Goal: Contribute content: Contribute content

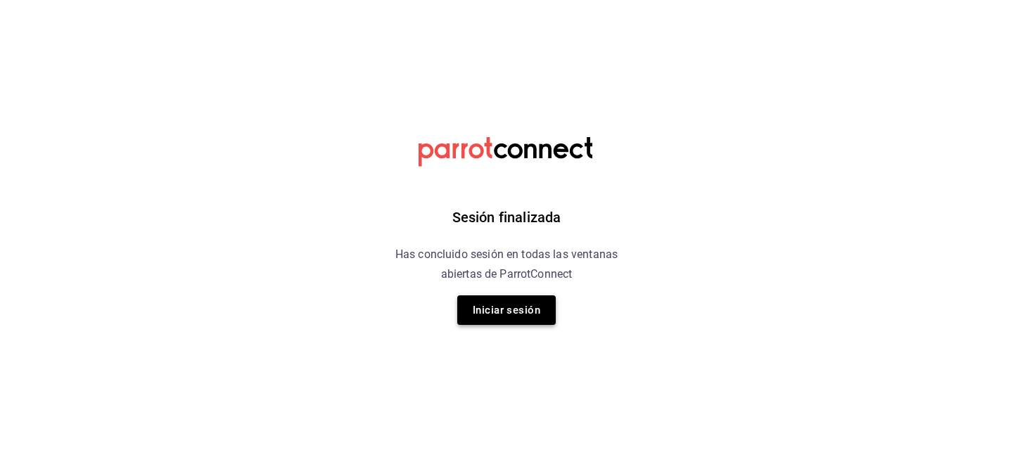
click at [488, 316] on button "Iniciar sesión" at bounding box center [506, 310] width 98 height 30
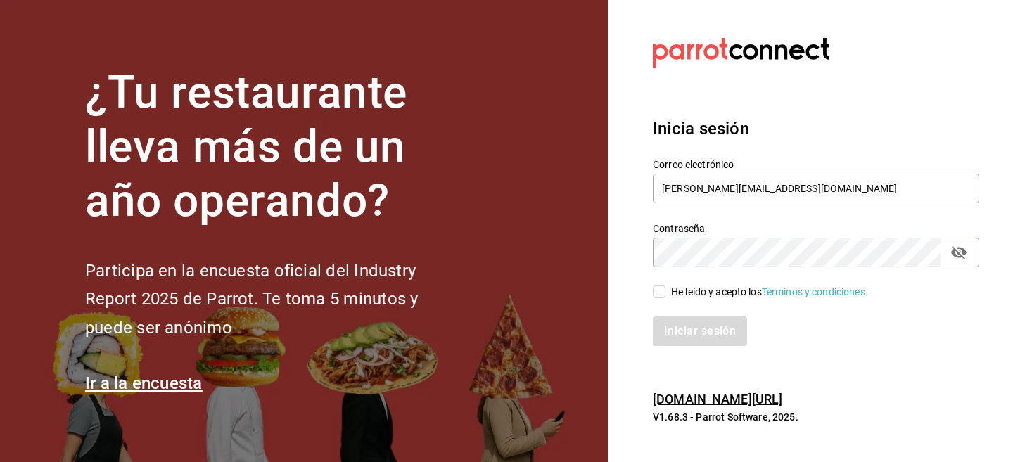
click at [677, 286] on div "He leído y acepto los Términos y condiciones." at bounding box center [769, 292] width 197 height 15
click at [665, 286] on input "He leído y acepto los Términos y condiciones." at bounding box center [659, 292] width 13 height 13
checkbox input "true"
click at [686, 346] on div "Inicia sesión Correo electrónico roberto@kdelmar.com Contraseña Contraseña He l…" at bounding box center [816, 231] width 326 height 264
click at [678, 333] on button "Iniciar sesión" at bounding box center [701, 331] width 96 height 30
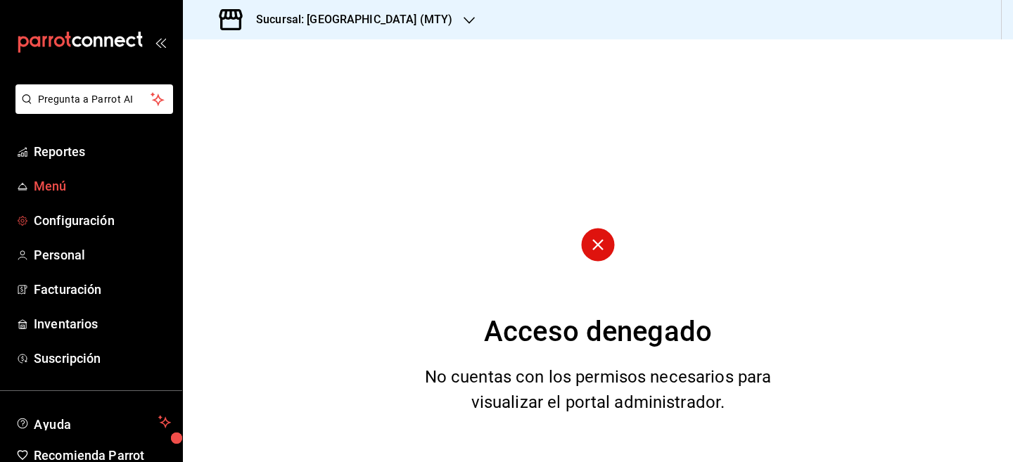
scroll to position [68, 0]
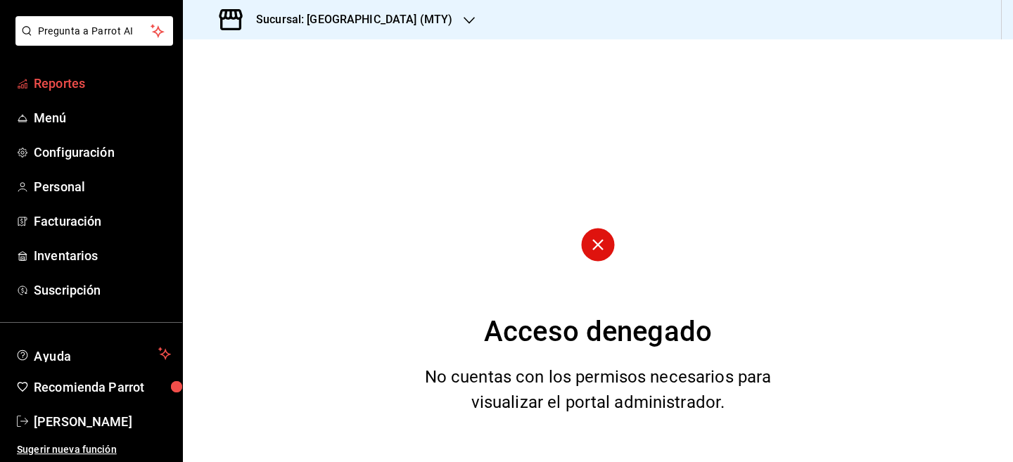
click at [85, 78] on span "Reportes" at bounding box center [102, 83] width 137 height 19
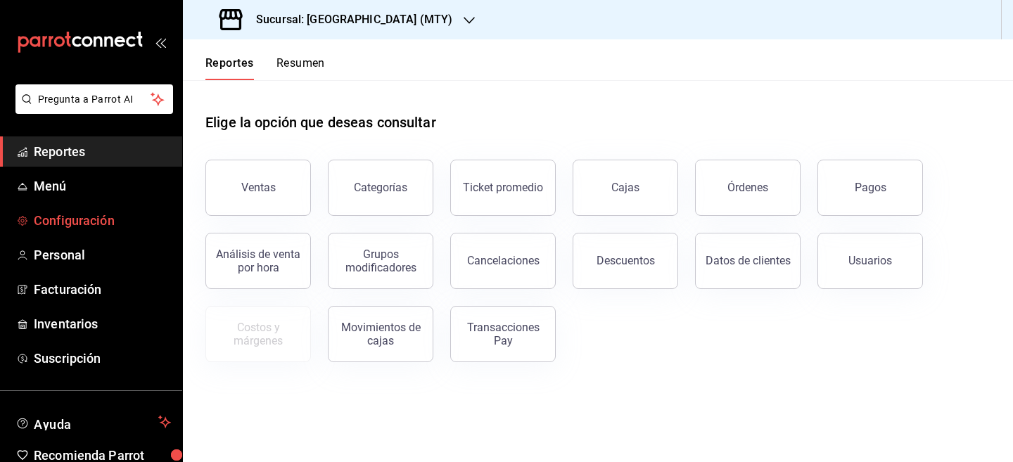
click at [80, 223] on span "Configuración" at bounding box center [102, 220] width 137 height 19
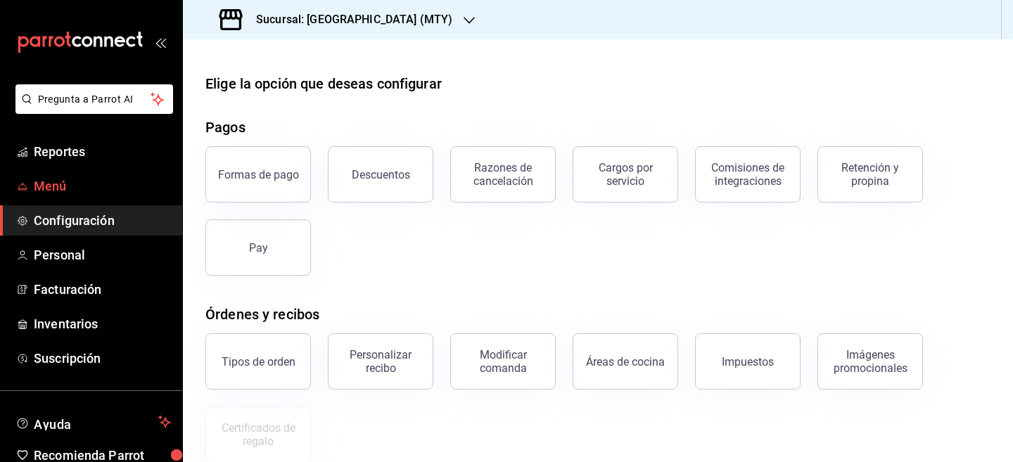
click at [89, 190] on span "Menú" at bounding box center [102, 186] width 137 height 19
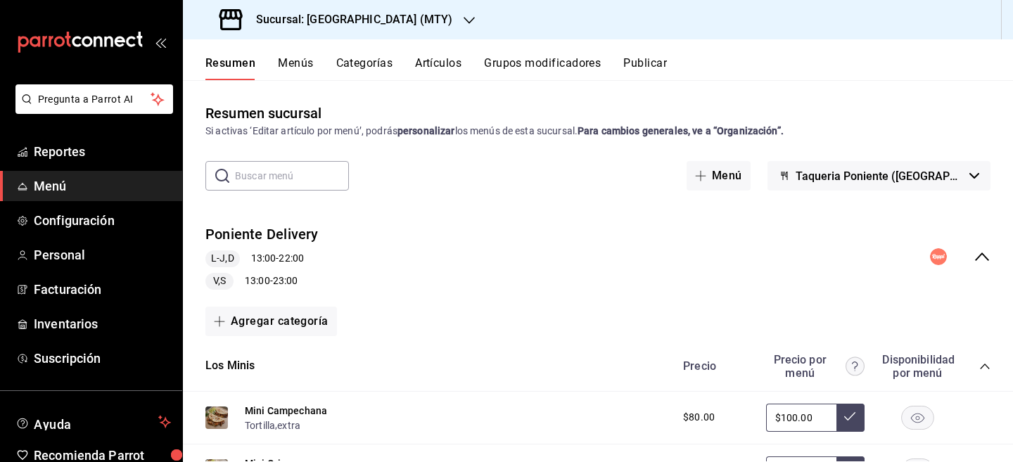
click at [314, 70] on div "Resumen Menús Categorías Artículos Grupos modificadores Publicar" at bounding box center [608, 68] width 807 height 24
click at [461, 63] on button "Artículos" at bounding box center [438, 68] width 46 height 24
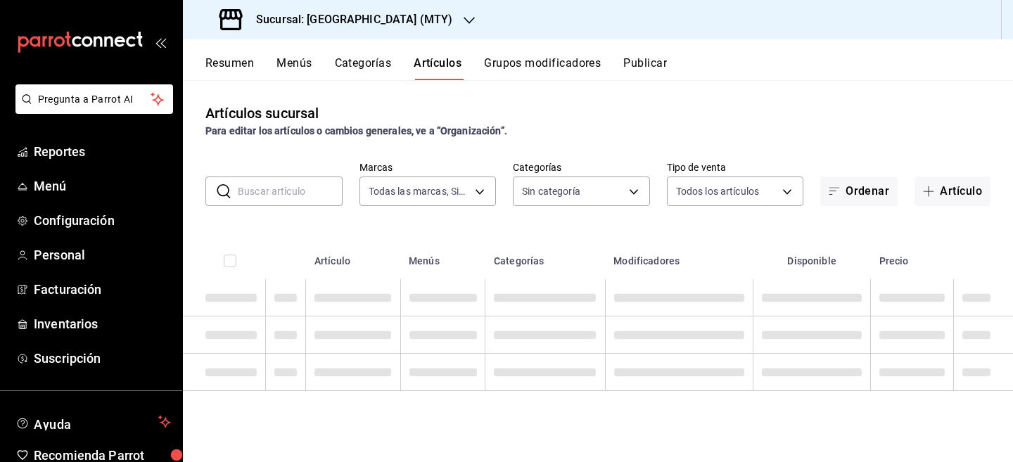
type input "1f1c7209-55b4-4da5-aeac-76877c91036b"
type input "a881509f-1442-459a-a61c-8b44299622b5,f322e024-833a-40e1-a97e-90a2b3edc3d6,d1dd0…"
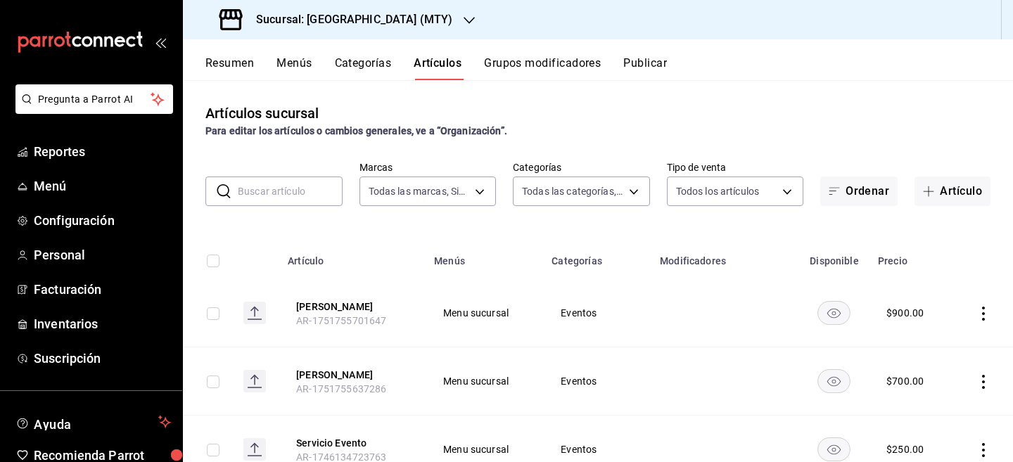
click at [278, 181] on input "text" at bounding box center [290, 191] width 105 height 28
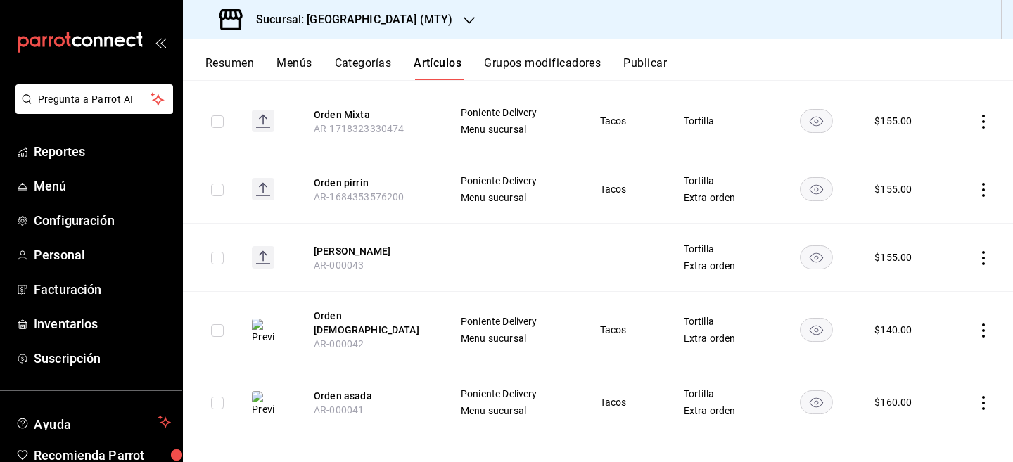
scroll to position [191, 0]
type input "orden"
click at [430, 62] on button "Artículos" at bounding box center [438, 68] width 48 height 24
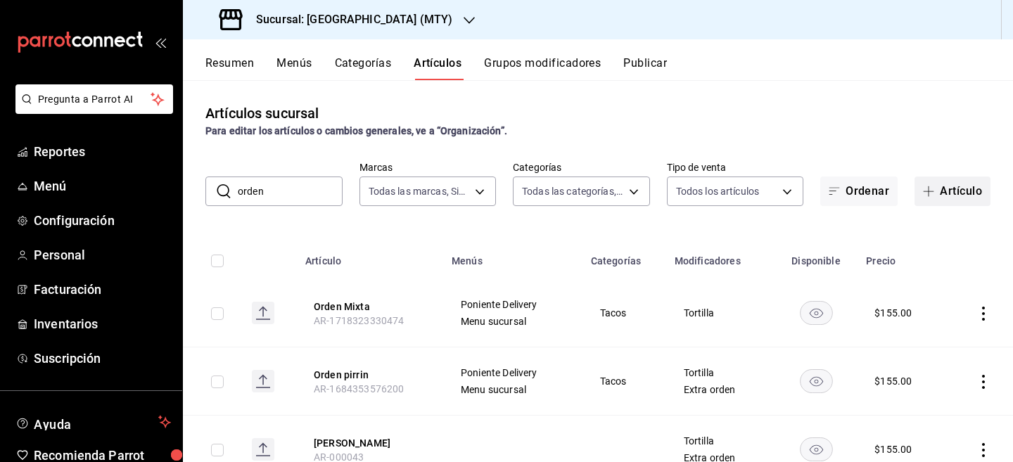
click at [947, 179] on button "Artículo" at bounding box center [952, 192] width 76 height 30
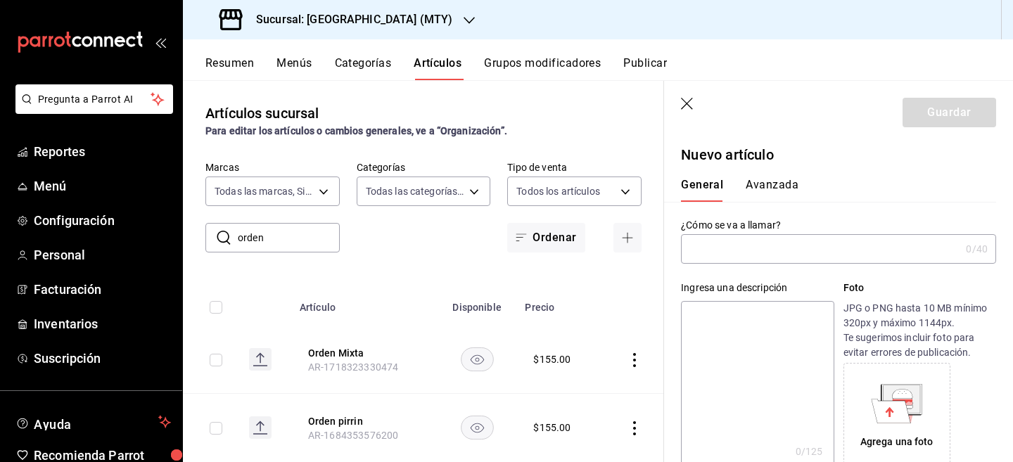
click at [734, 248] on input "text" at bounding box center [820, 249] width 279 height 28
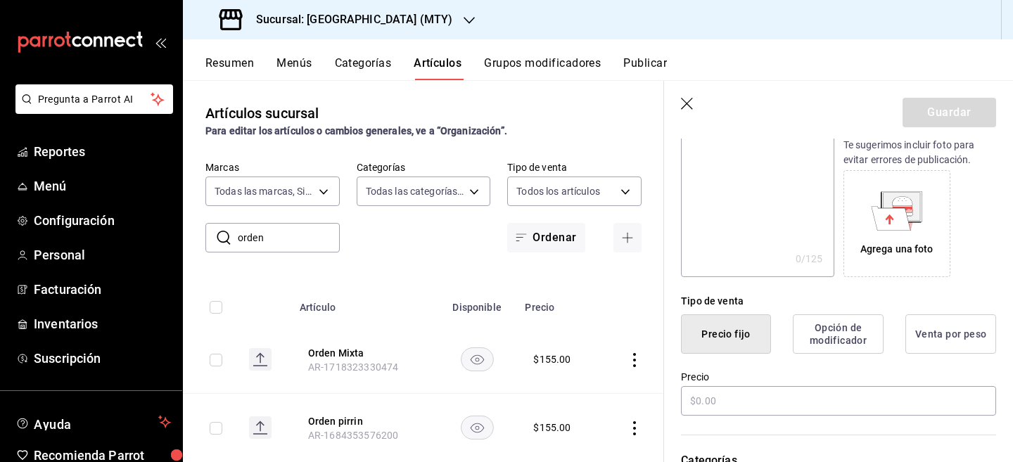
scroll to position [193, 0]
type input "Orden Asada Udem"
click at [857, 335] on button "Opción de modificador" at bounding box center [838, 333] width 91 height 39
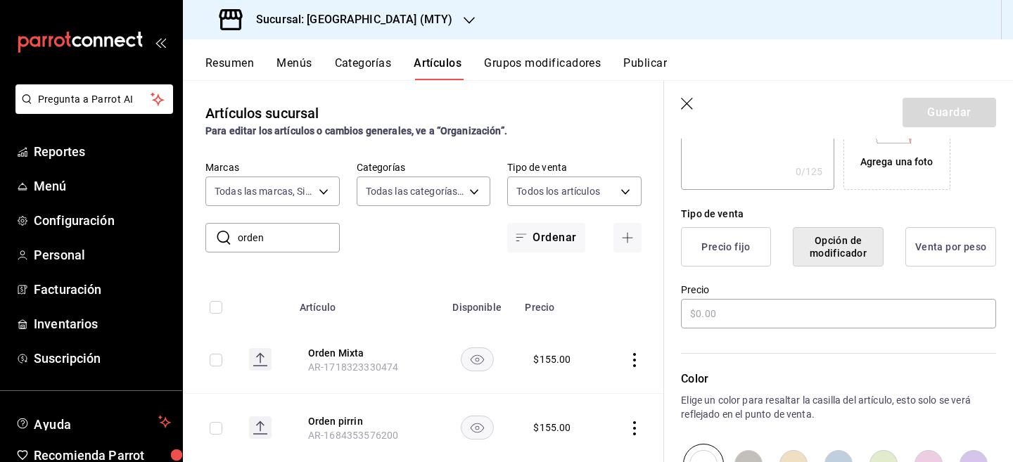
scroll to position [281, 0]
click at [819, 319] on input "text" at bounding box center [838, 313] width 315 height 30
click at [735, 252] on button "Precio fijo" at bounding box center [726, 245] width 90 height 39
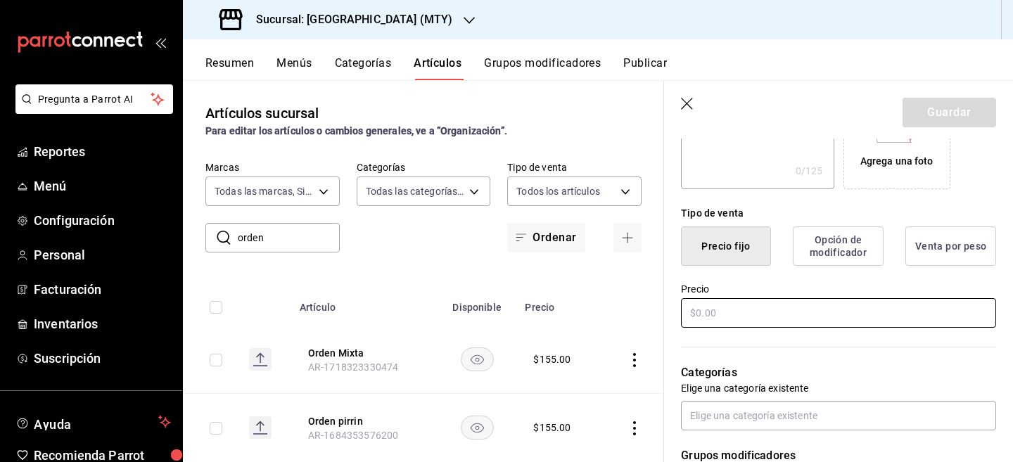
click at [729, 324] on input "text" at bounding box center [838, 313] width 315 height 30
type input "$160.00"
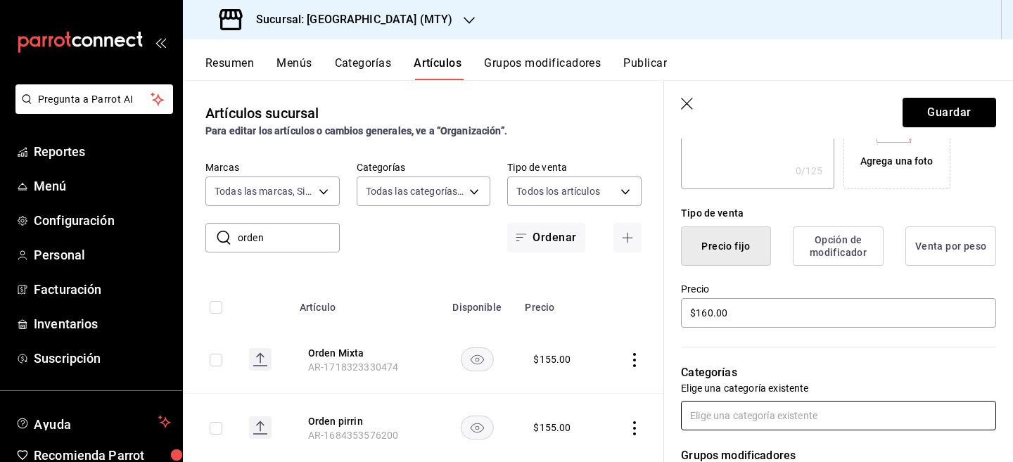
click at [760, 407] on input "text" at bounding box center [838, 416] width 315 height 30
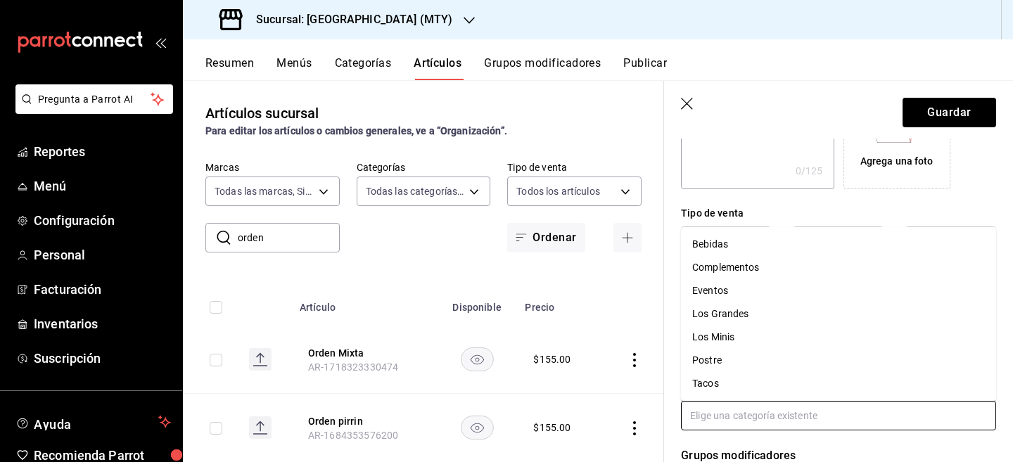
click at [734, 382] on li "Tacos" at bounding box center [838, 383] width 315 height 23
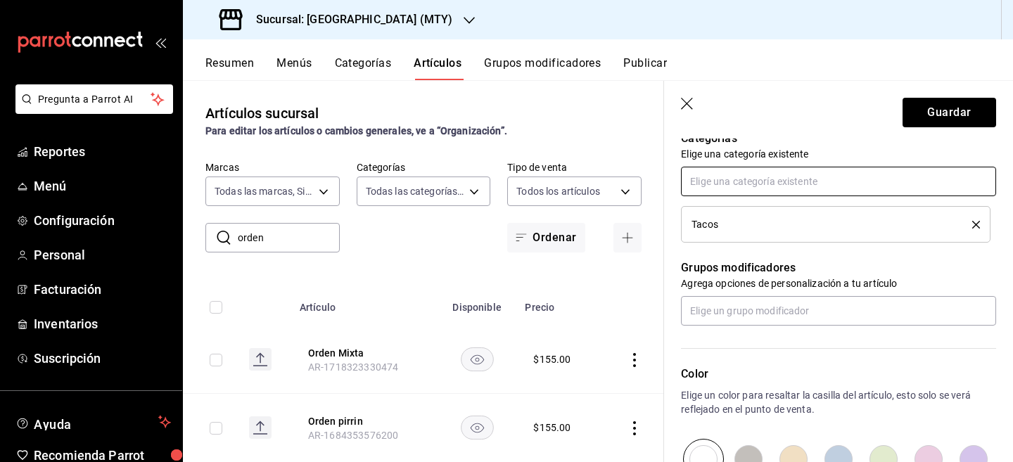
scroll to position [516, 0]
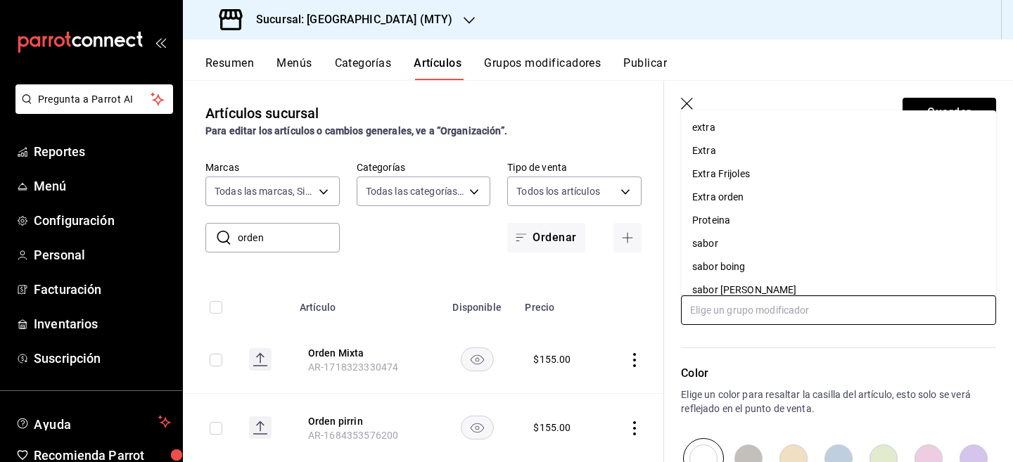
click at [743, 320] on input "text" at bounding box center [838, 310] width 315 height 30
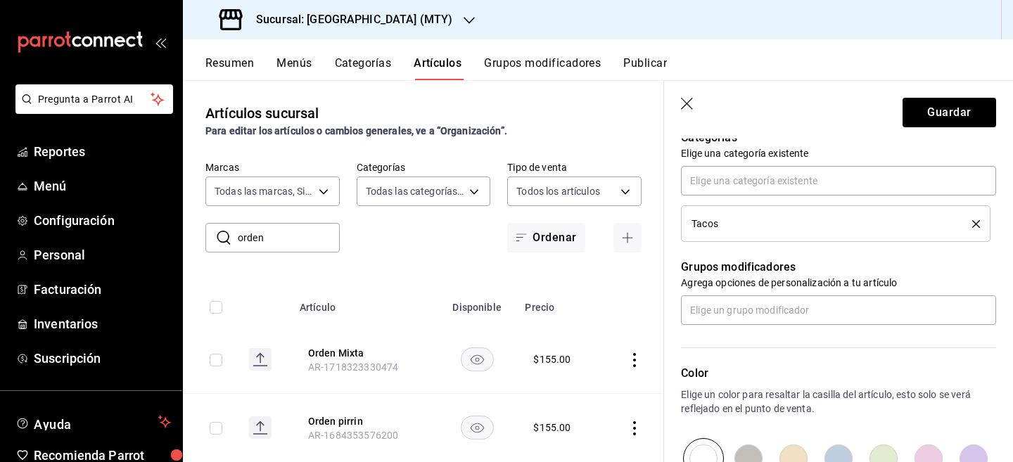
click at [692, 97] on header "Guardar" at bounding box center [838, 110] width 349 height 58
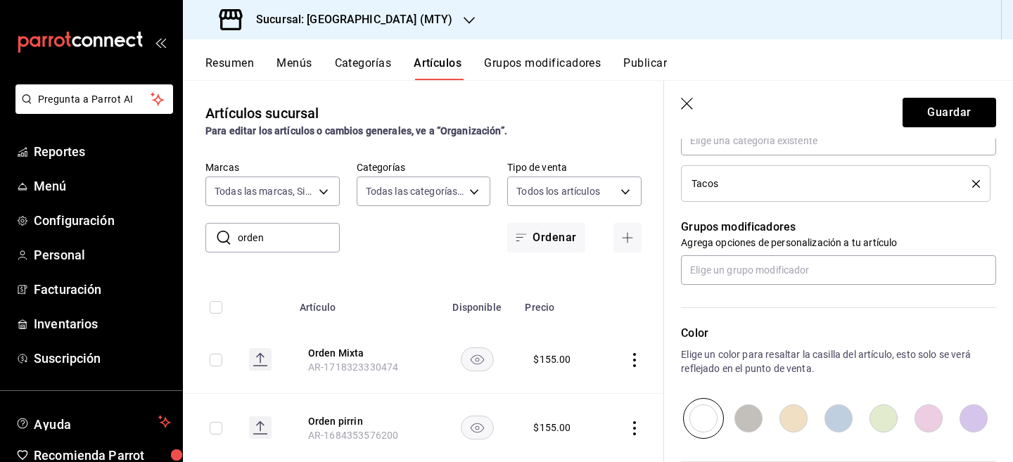
scroll to position [544, 0]
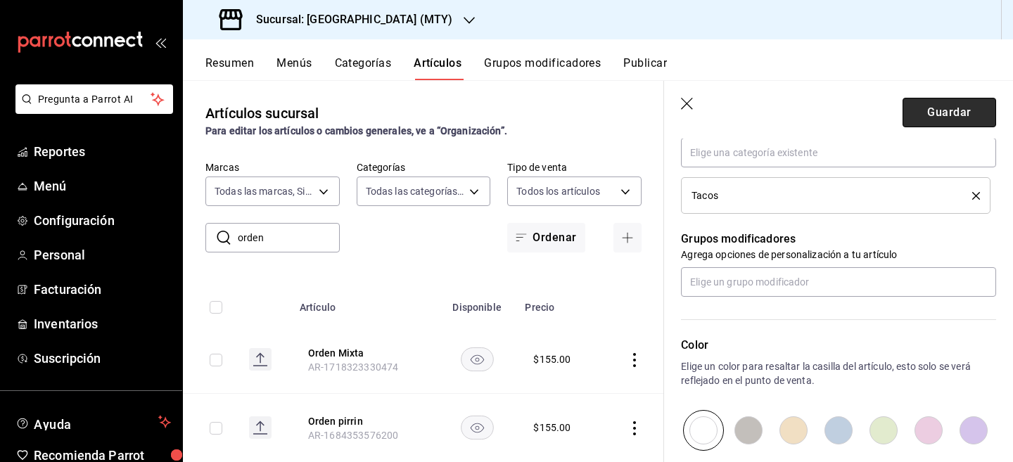
click at [947, 112] on button "Guardar" at bounding box center [949, 113] width 94 height 30
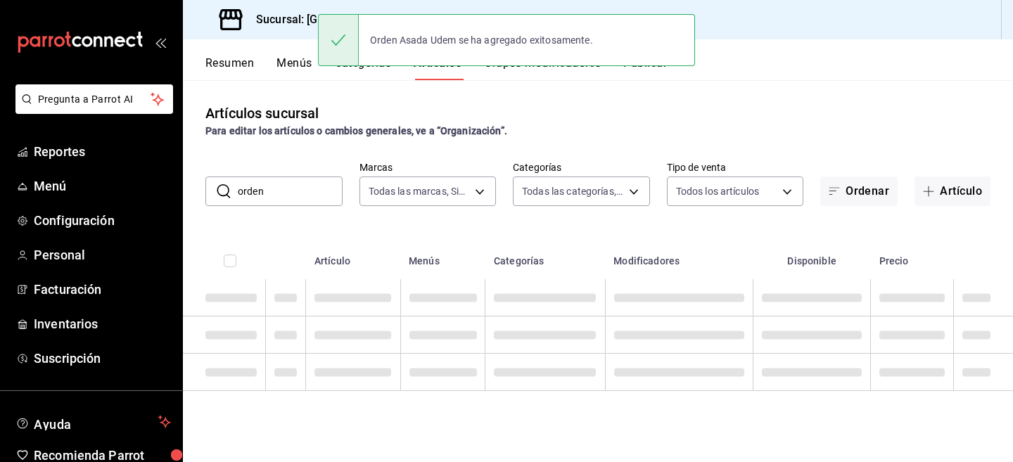
click at [562, 65] on div "Orden Asada Udem se ha agregado exitosamente." at bounding box center [506, 40] width 377 height 52
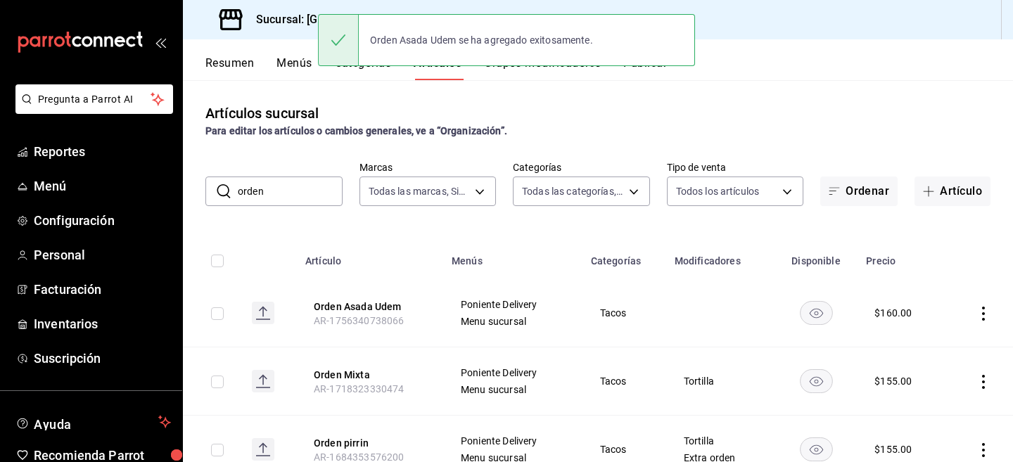
click at [532, 70] on div "Orden Asada Udem se ha agregado exitosamente." at bounding box center [506, 40] width 377 height 60
click at [514, 72] on button "Grupos modificadores" at bounding box center [542, 68] width 117 height 24
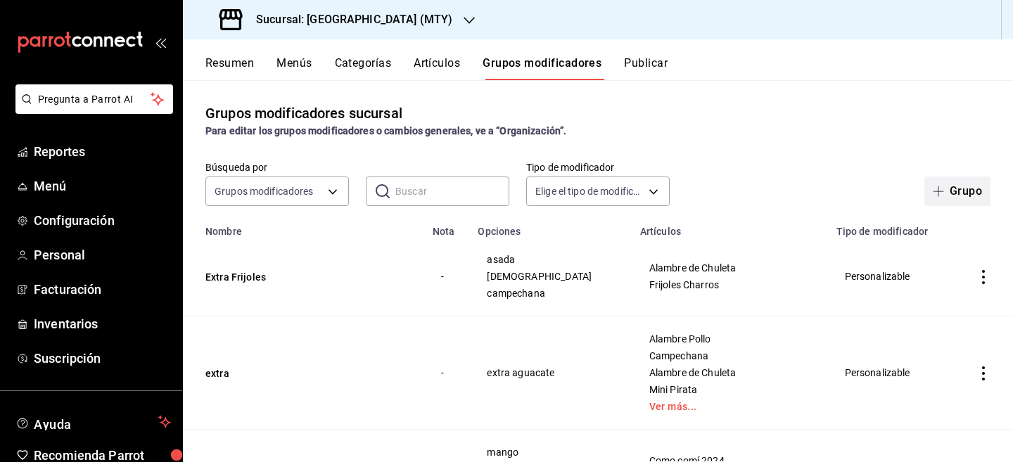
click at [965, 190] on button "Grupo" at bounding box center [957, 192] width 66 height 30
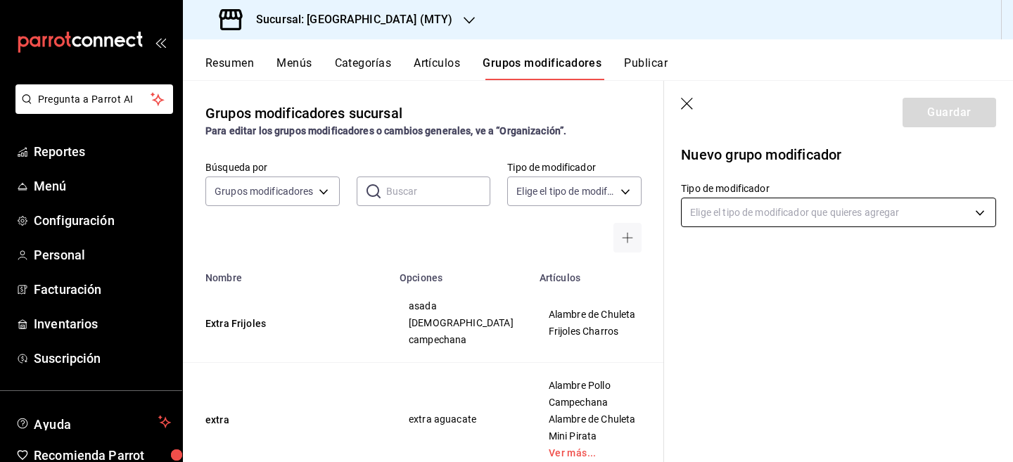
click at [927, 210] on body "Pregunta a Parrot AI Reportes Menú Configuración Personal Facturación Inventari…" at bounding box center [506, 231] width 1013 height 462
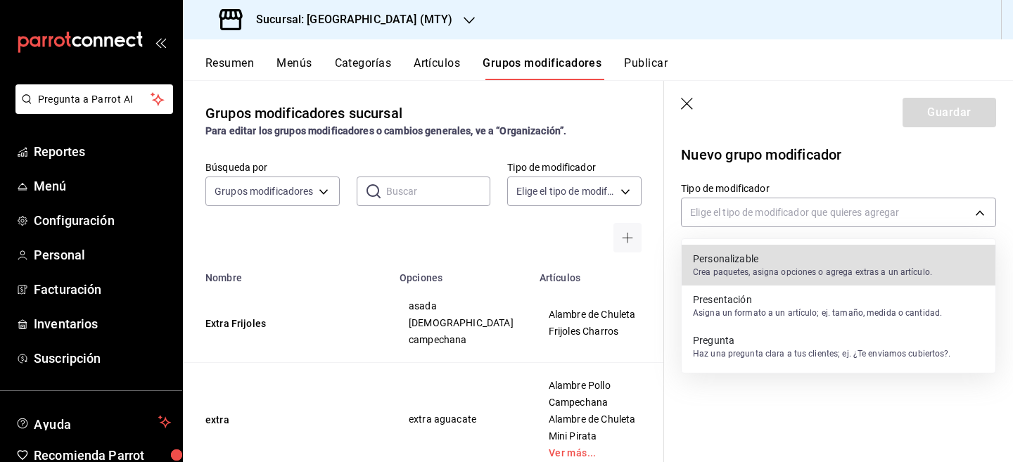
click at [900, 273] on p "Crea paquetes, asigna opciones o agrega extras a un artículo." at bounding box center [812, 272] width 239 height 13
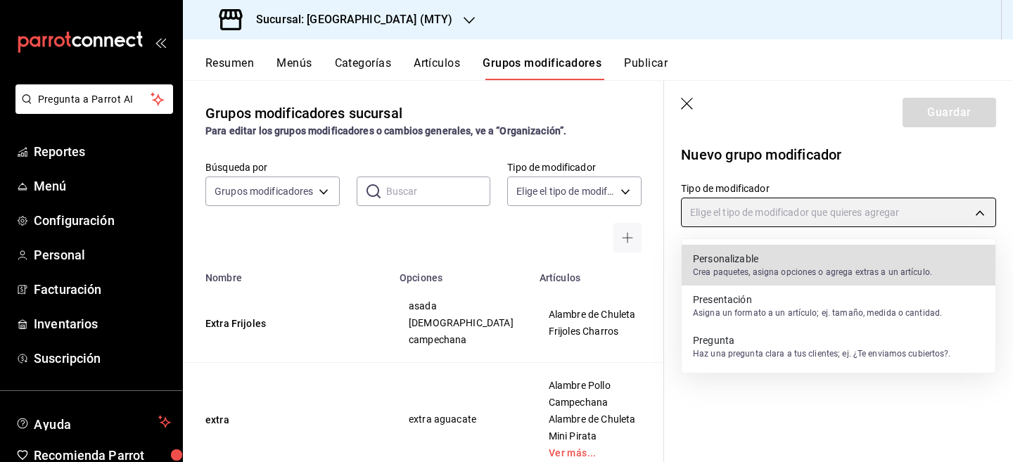
type input "CUSTOMIZABLE"
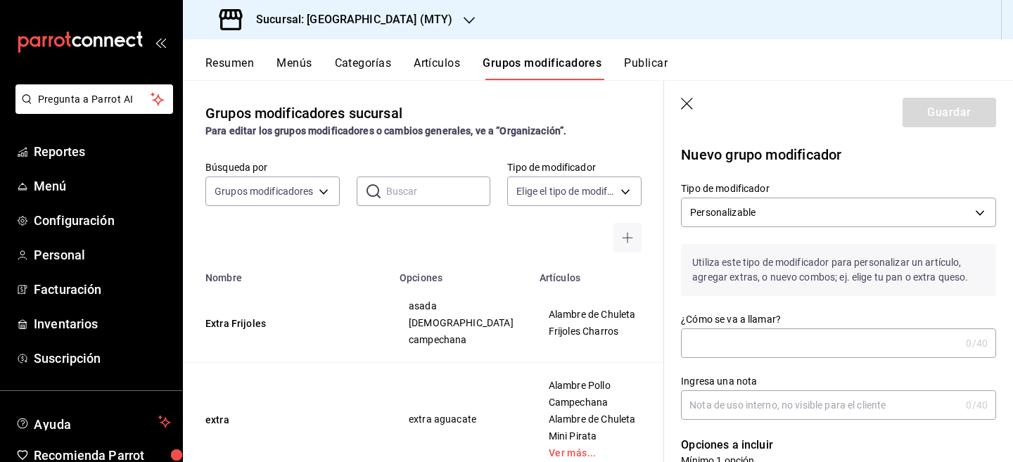
click at [857, 339] on input "¿Cómo se va a llamar?" at bounding box center [820, 343] width 279 height 28
type input "Udem"
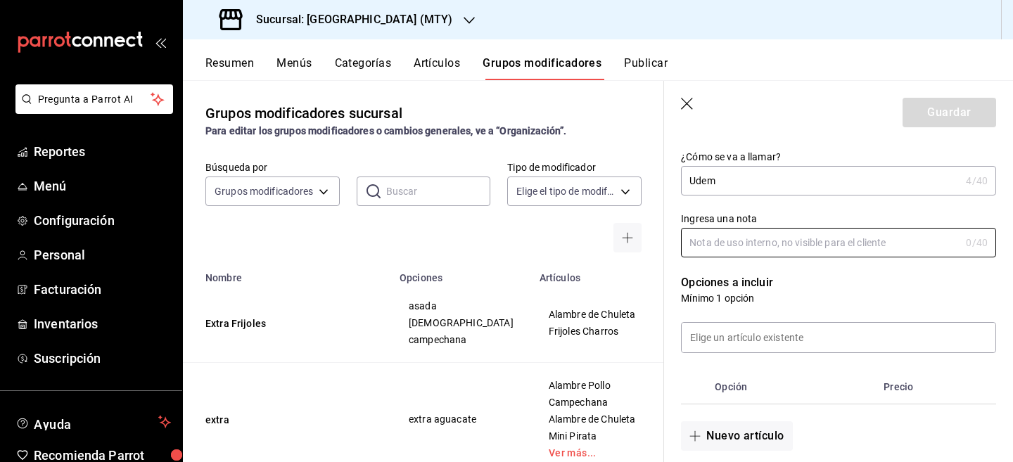
scroll to position [202, 0]
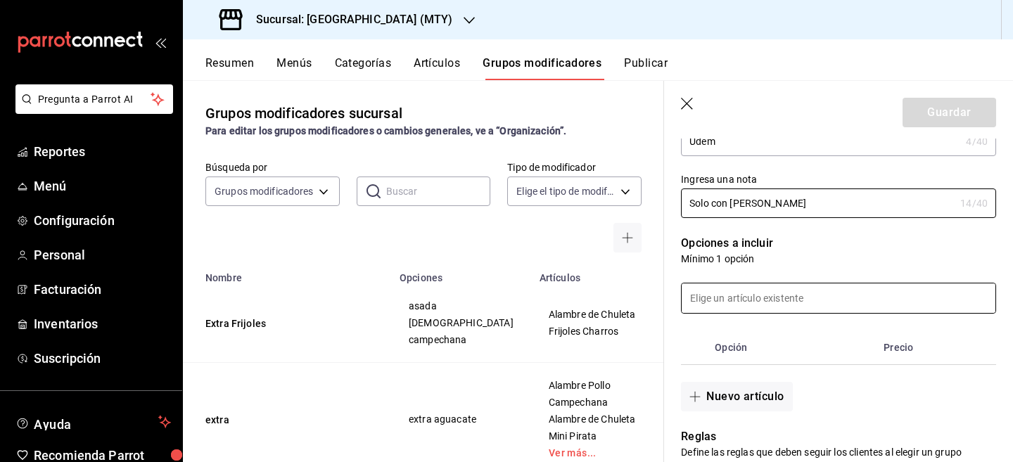
type input "Solo con [PERSON_NAME]"
click at [864, 287] on input at bounding box center [838, 298] width 314 height 30
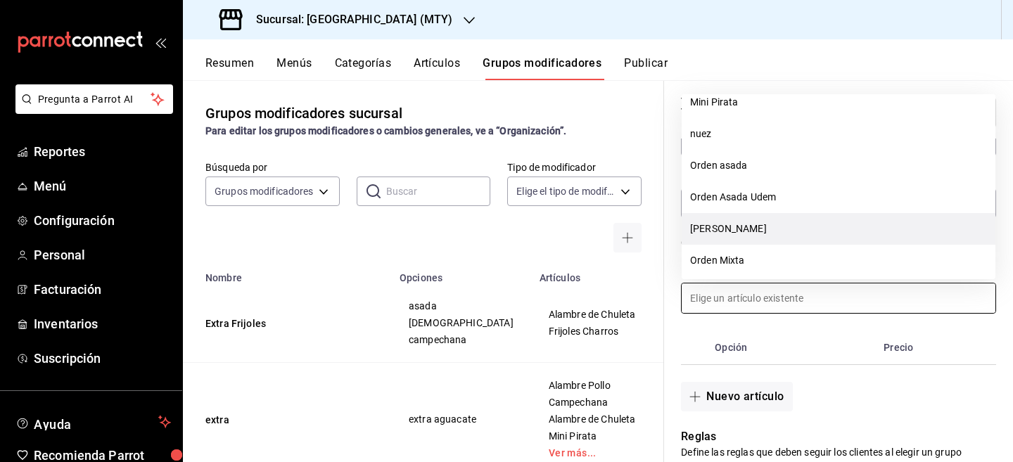
scroll to position [1438, 0]
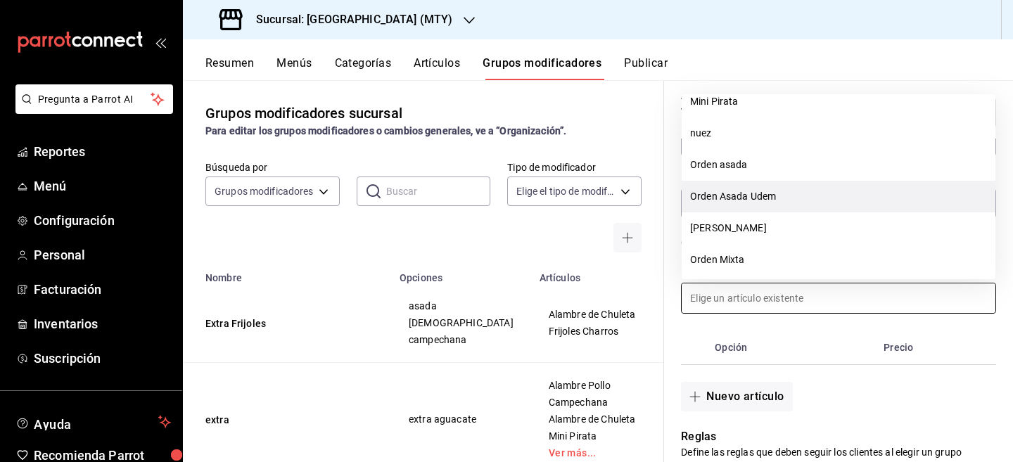
click at [793, 197] on li "Orden Asada Udem" at bounding box center [838, 197] width 314 height 32
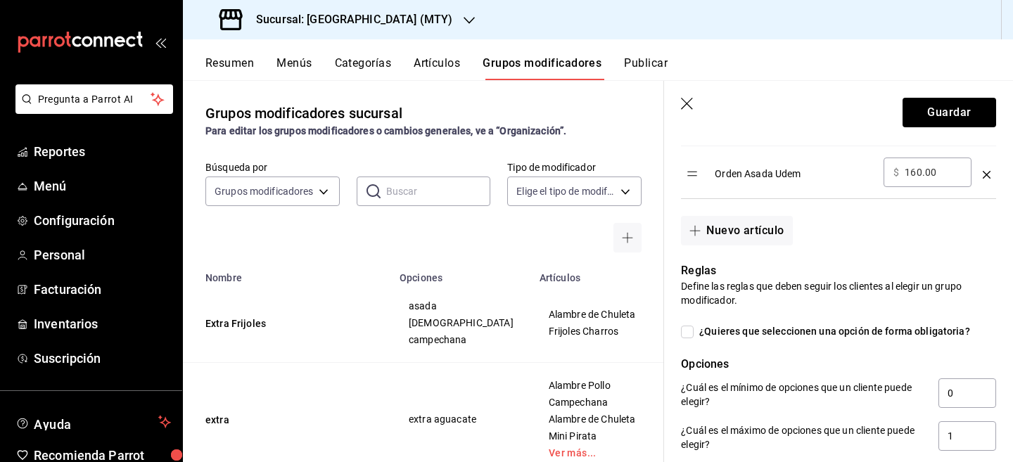
scroll to position [427, 0]
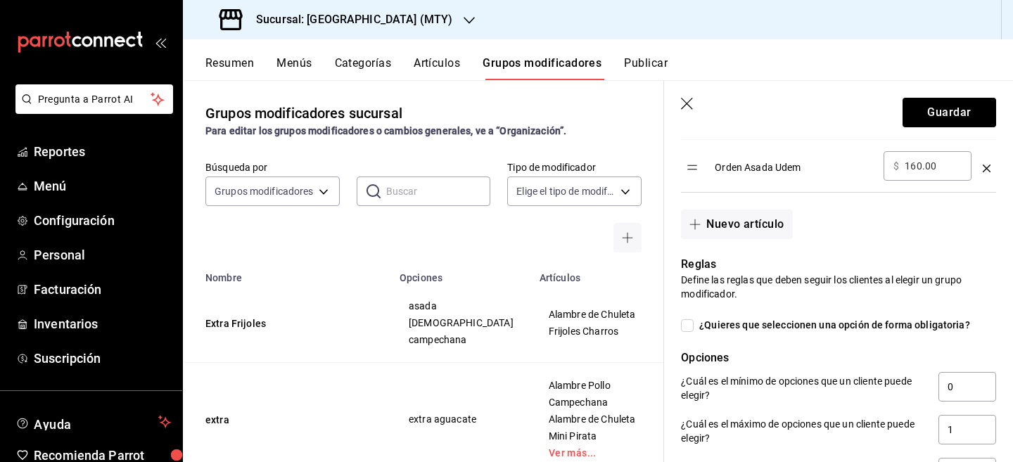
click at [694, 325] on span "¿Quieres que seleccionen una opción de forma obligatoria?" at bounding box center [831, 325] width 276 height 15
click at [693, 325] on input "¿Quieres que seleccionen una opción de forma obligatoria?" at bounding box center [687, 325] width 13 height 13
checkbox input "true"
type input "1"
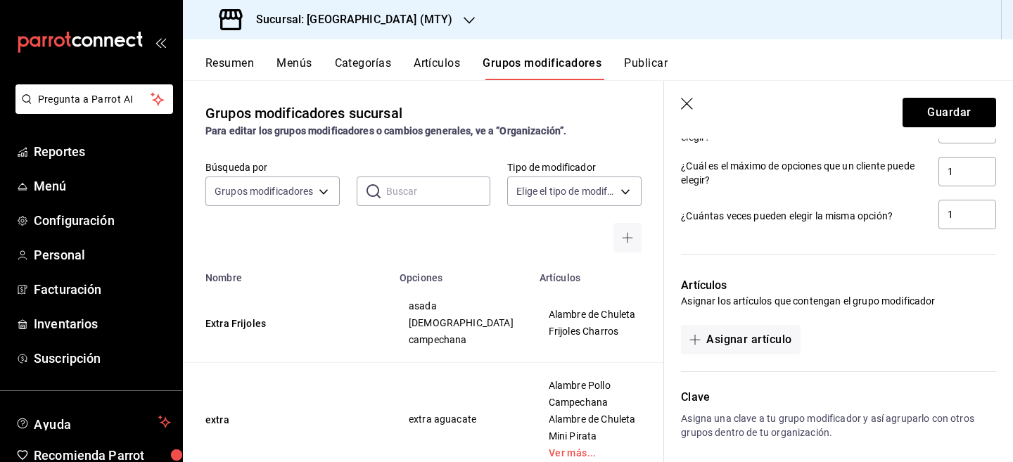
scroll to position [686, 0]
click at [779, 343] on button "Asignar artículo" at bounding box center [740, 339] width 119 height 30
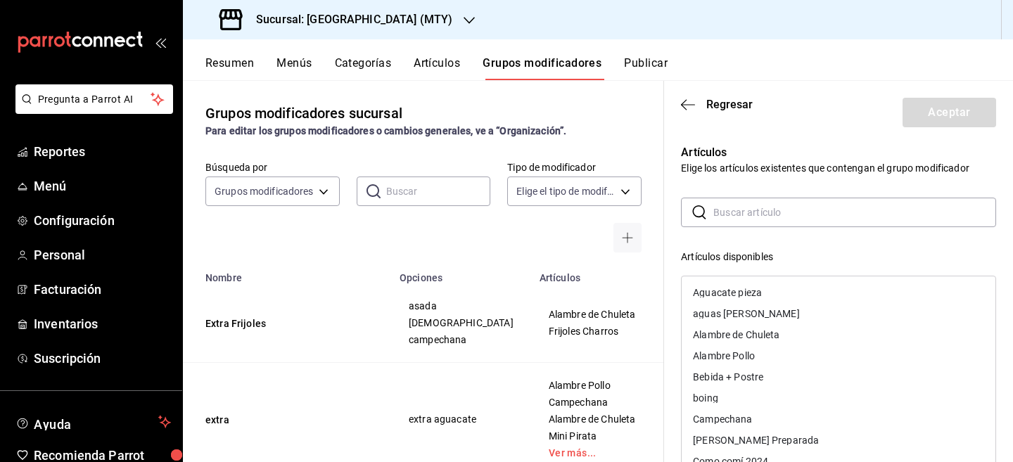
click at [734, 216] on input "text" at bounding box center [854, 212] width 283 height 28
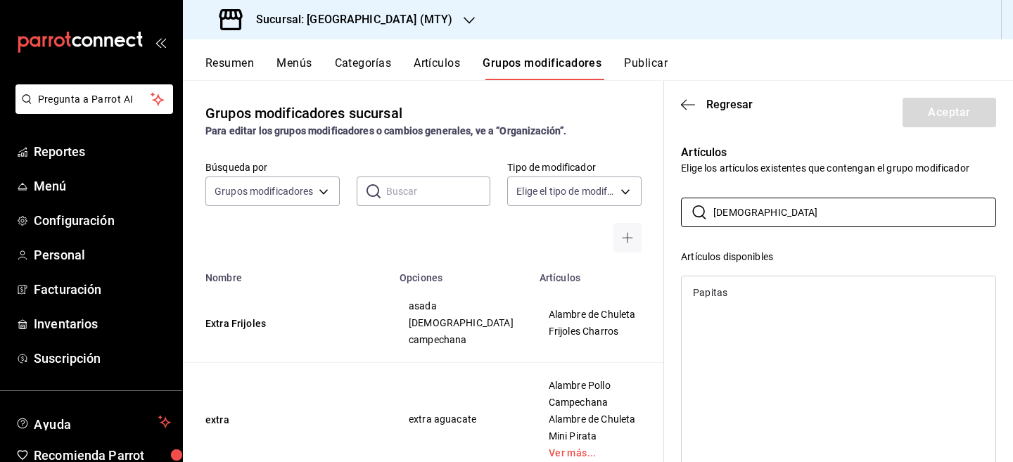
type input "[DEMOGRAPHIC_DATA]"
click at [689, 293] on div "Papitas" at bounding box center [838, 292] width 314 height 21
click at [924, 115] on button "Aceptar" at bounding box center [949, 113] width 94 height 30
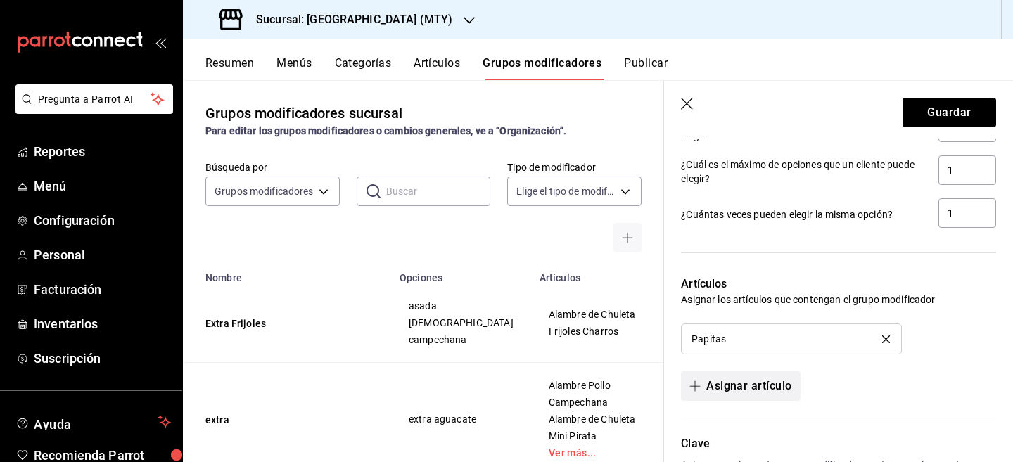
click at [757, 397] on button "Asignar artículo" at bounding box center [740, 386] width 119 height 30
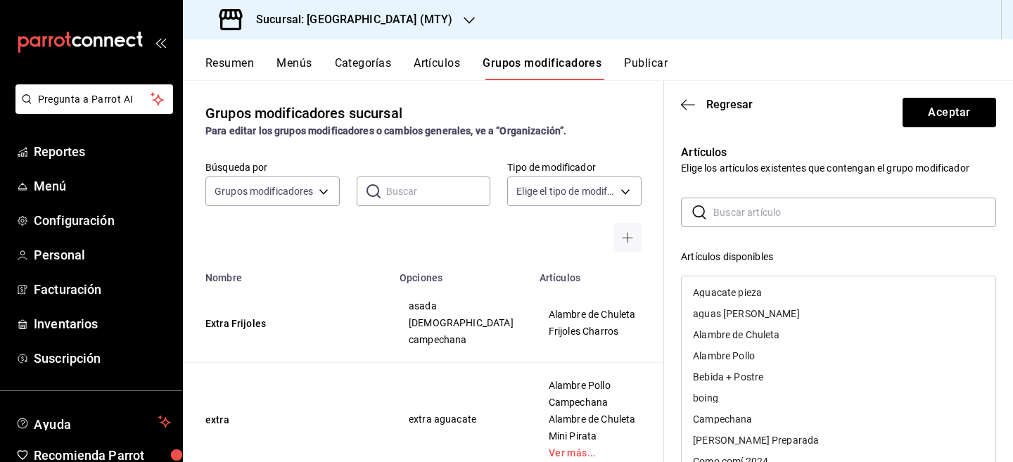
click at [734, 214] on input "text" at bounding box center [854, 212] width 283 height 28
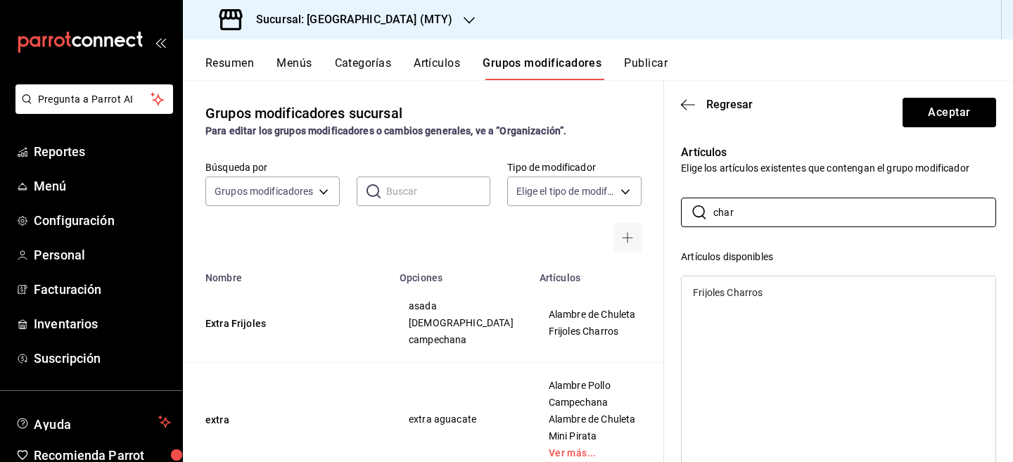
click at [752, 297] on div "Frijoles Charros" at bounding box center [728, 293] width 70 height 10
click at [759, 212] on input "char" at bounding box center [854, 212] width 283 height 28
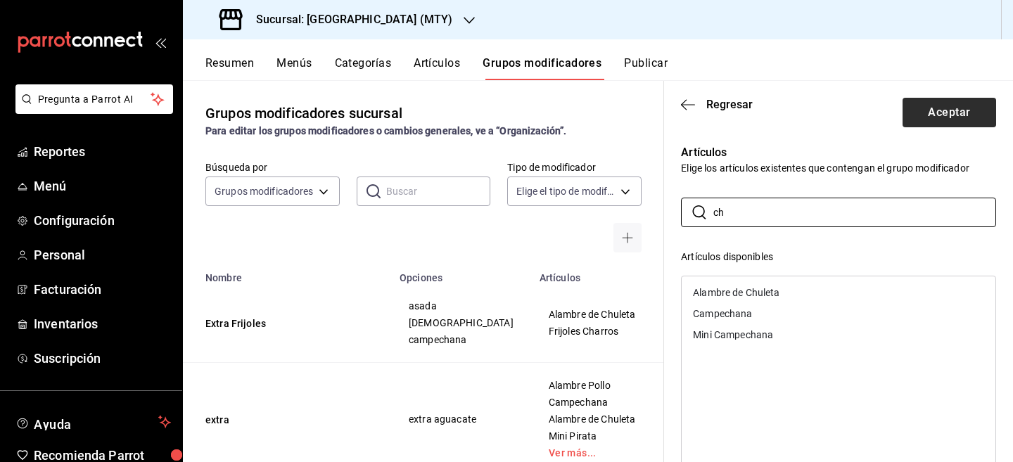
type input "ch"
click at [957, 106] on button "Aceptar" at bounding box center [949, 113] width 94 height 30
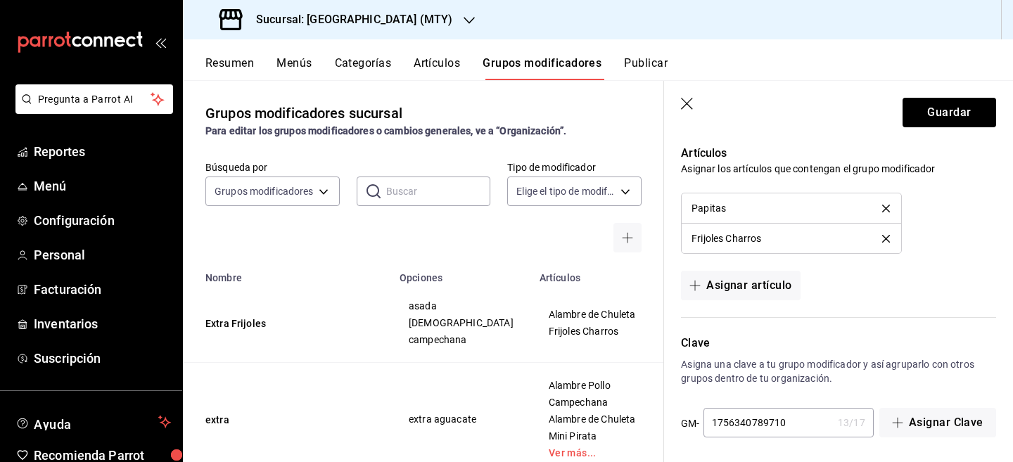
scroll to position [822, 0]
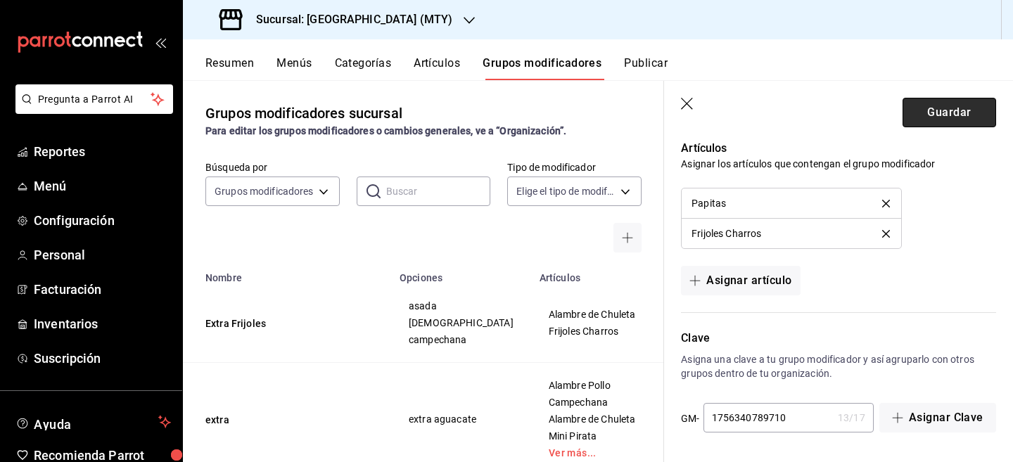
click at [971, 118] on button "Guardar" at bounding box center [949, 113] width 94 height 30
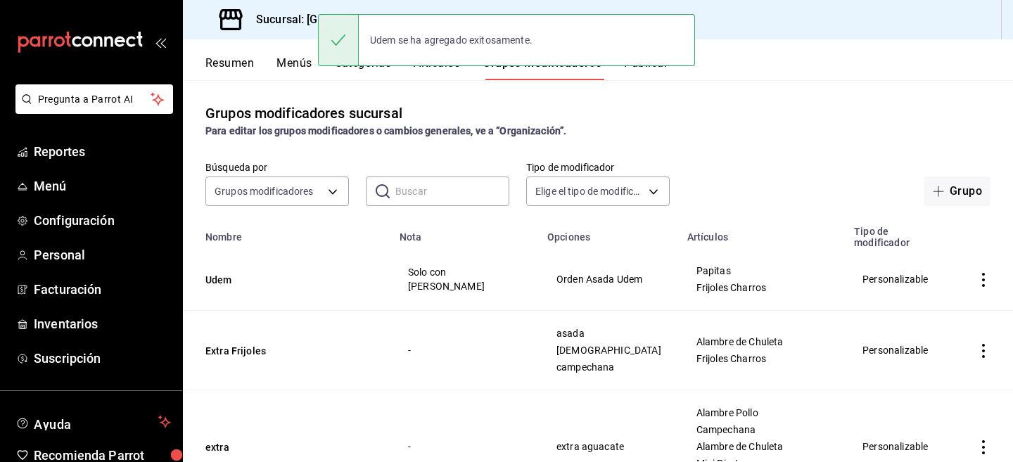
click at [229, 70] on button "Resumen" at bounding box center [229, 68] width 49 height 24
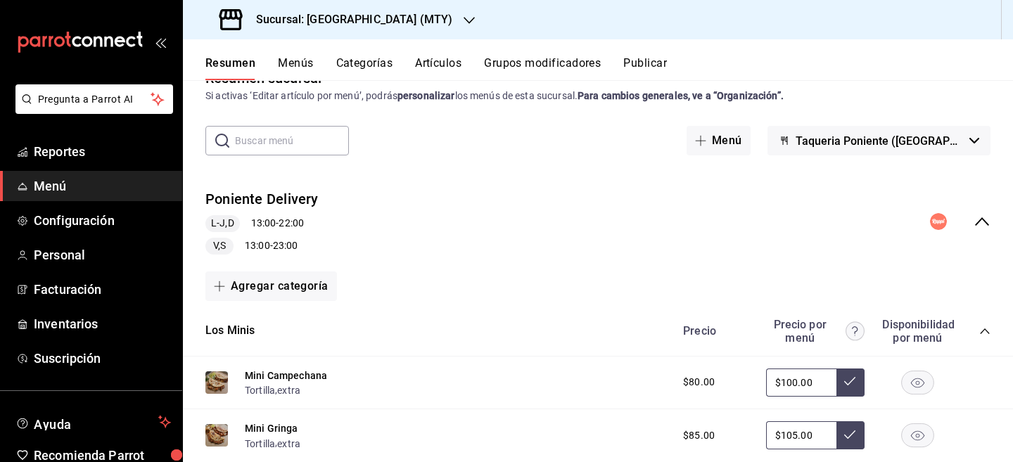
scroll to position [37, 0]
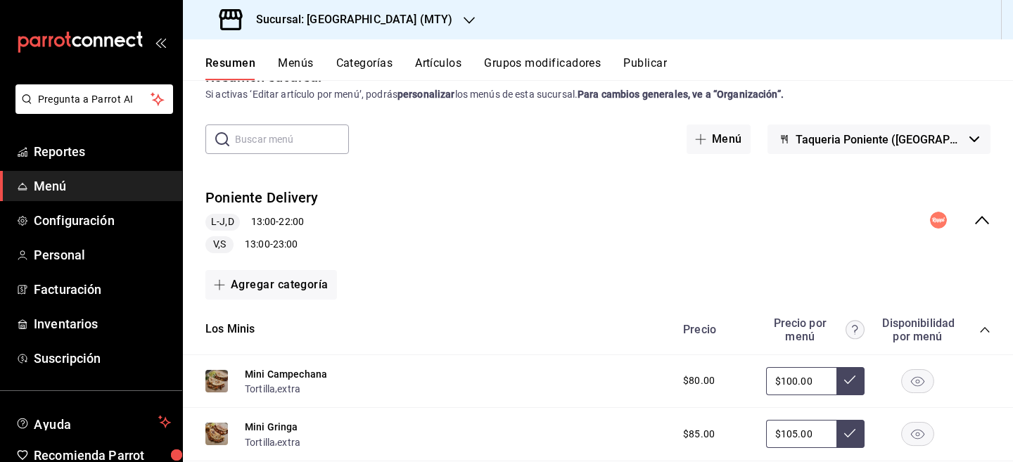
click at [976, 212] on icon "collapse-menu-row" at bounding box center [981, 220] width 17 height 17
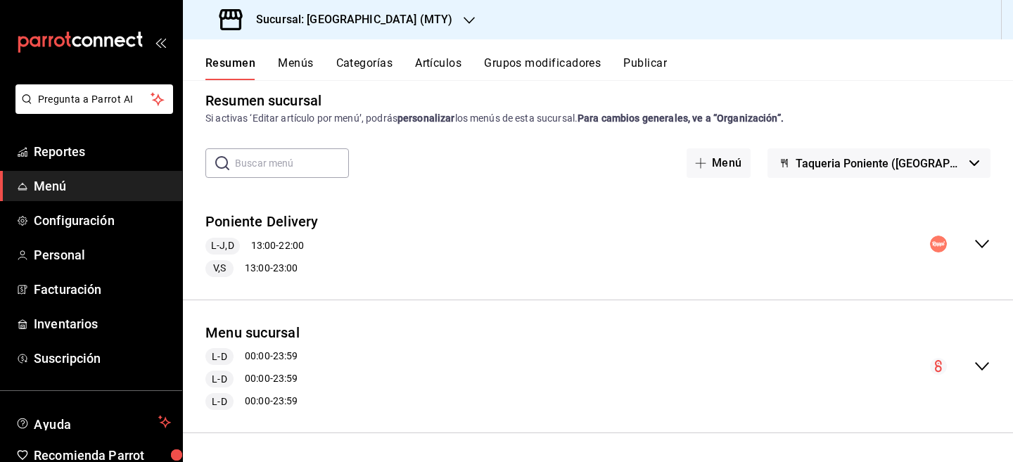
scroll to position [13, 0]
click at [987, 372] on icon "collapse-menu-row" at bounding box center [981, 366] width 17 height 17
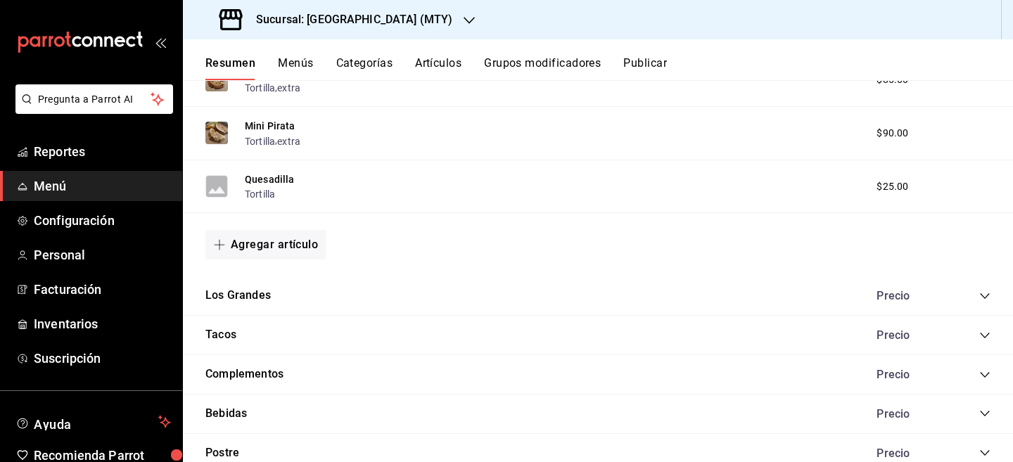
scroll to position [851, 0]
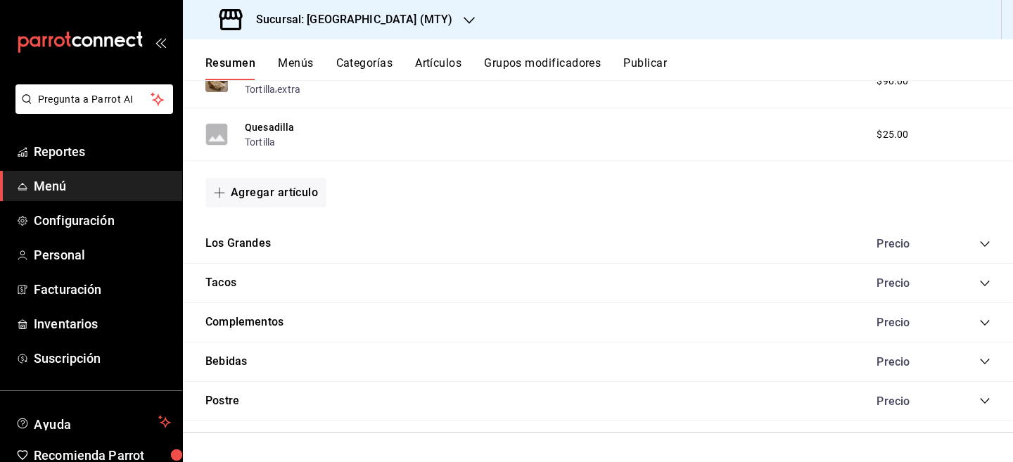
click at [307, 297] on div "Tacos Precio" at bounding box center [598, 283] width 830 height 39
click at [235, 283] on button "Tacos" at bounding box center [220, 283] width 31 height 16
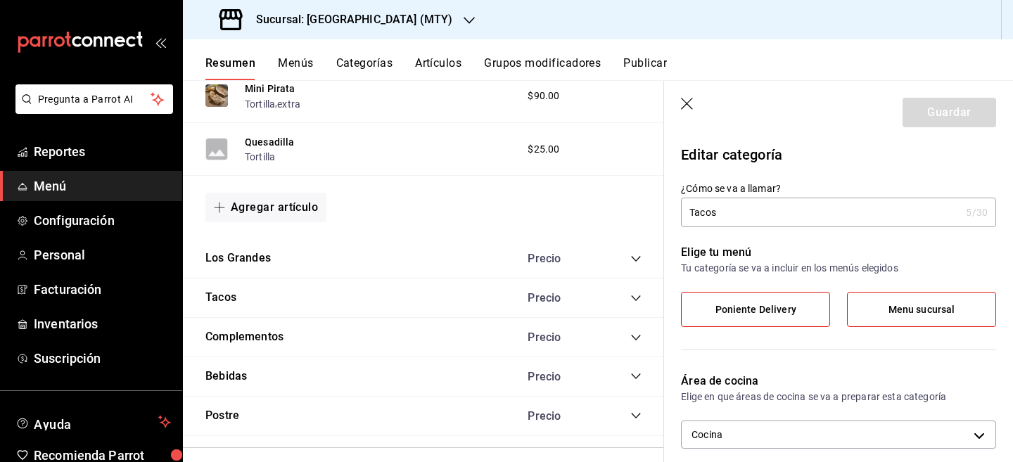
click at [506, 295] on div "Tacos Precio" at bounding box center [423, 298] width 481 height 39
click at [633, 300] on icon "collapse-category-row" at bounding box center [635, 298] width 11 height 11
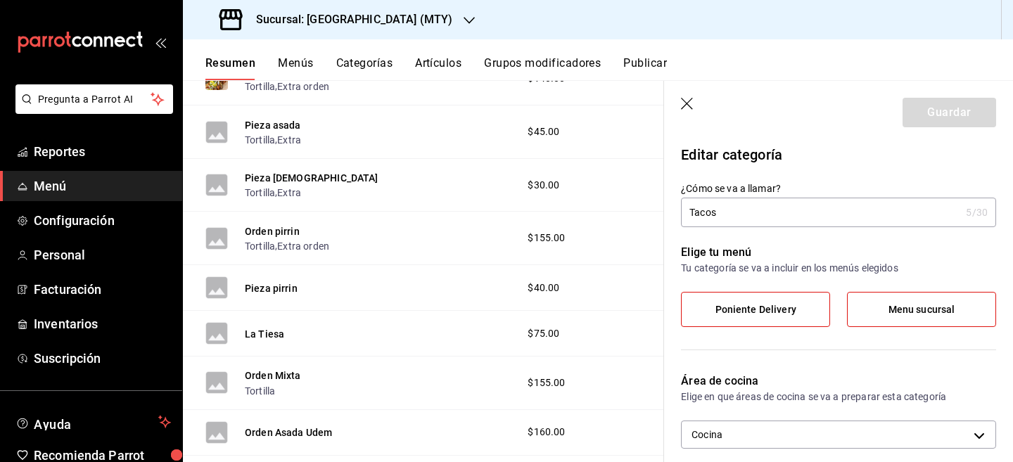
scroll to position [1225, 0]
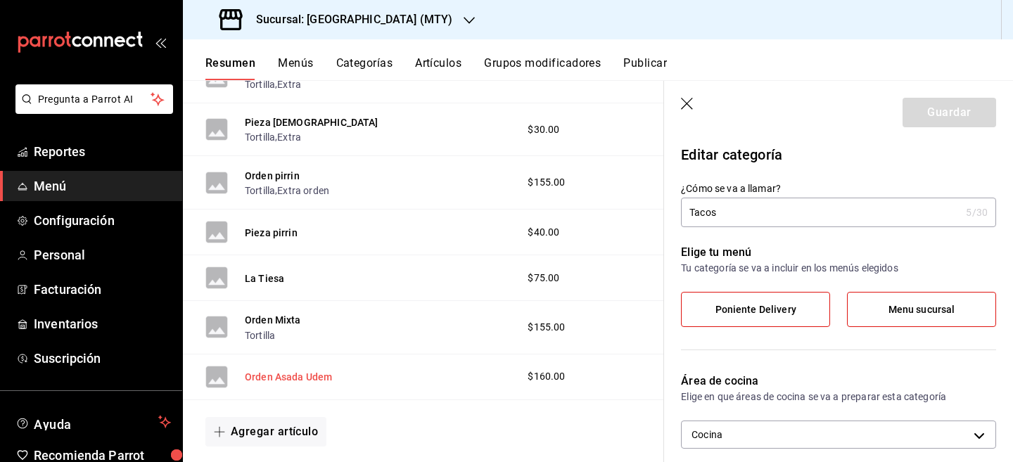
click at [322, 378] on button "Orden Asada Udem" at bounding box center [288, 377] width 87 height 14
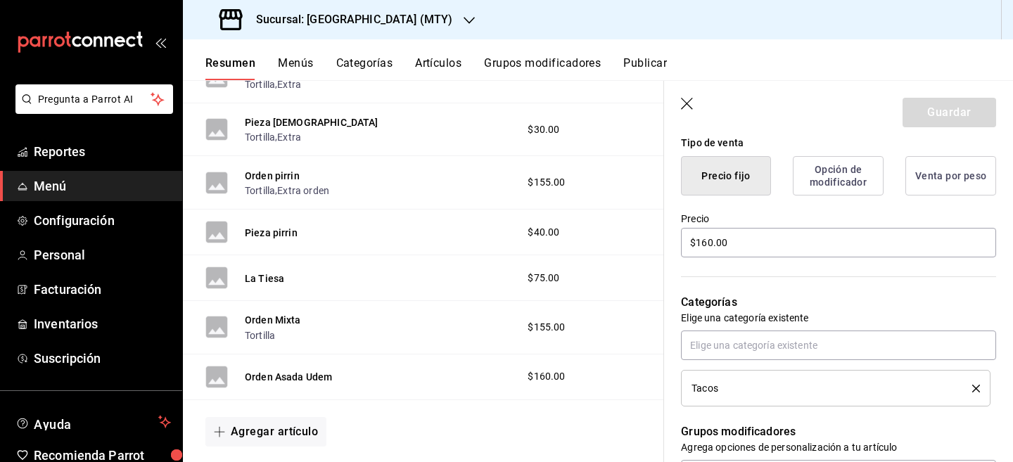
scroll to position [309, 0]
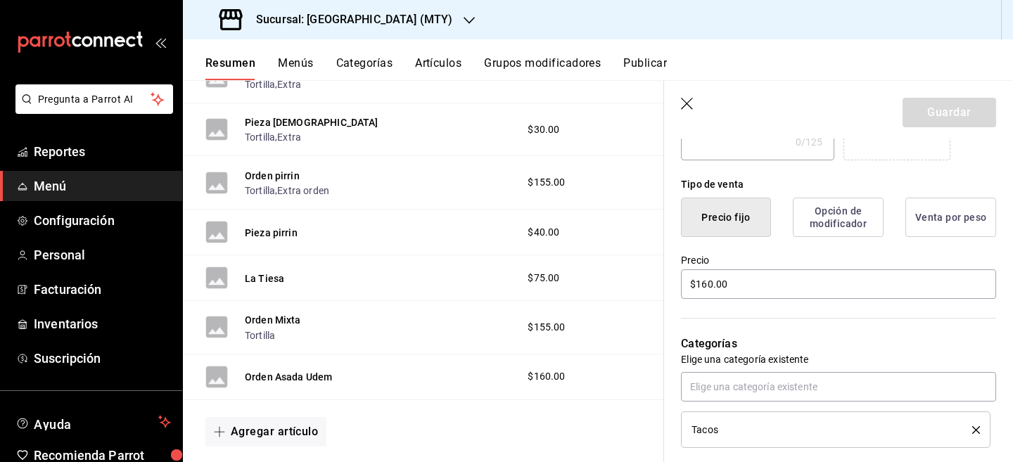
click at [855, 226] on button "Opción de modificador" at bounding box center [838, 217] width 91 height 39
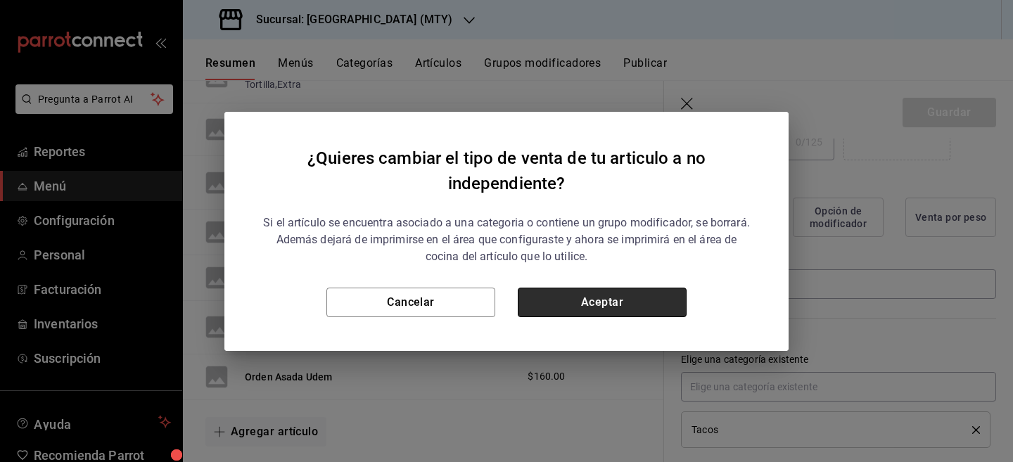
click at [555, 297] on button "Aceptar" at bounding box center [602, 303] width 169 height 30
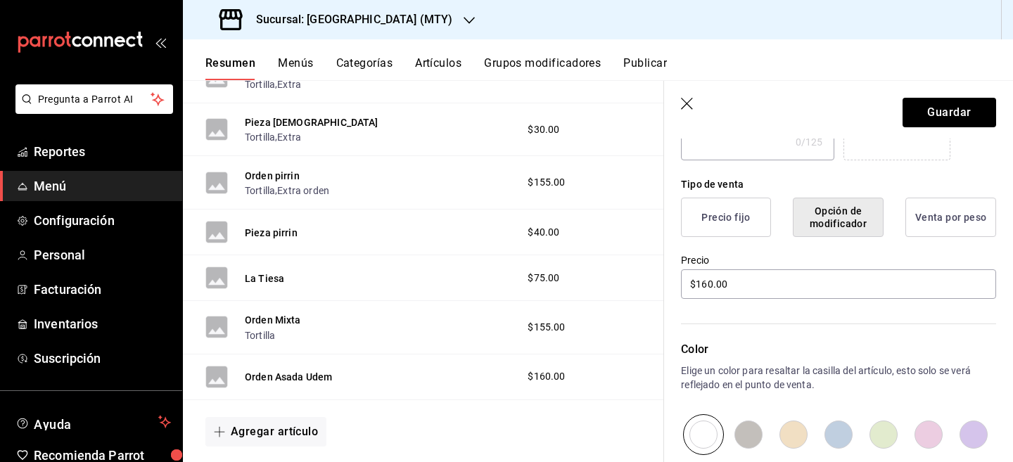
click at [832, 218] on button "Opción de modificador" at bounding box center [838, 217] width 91 height 39
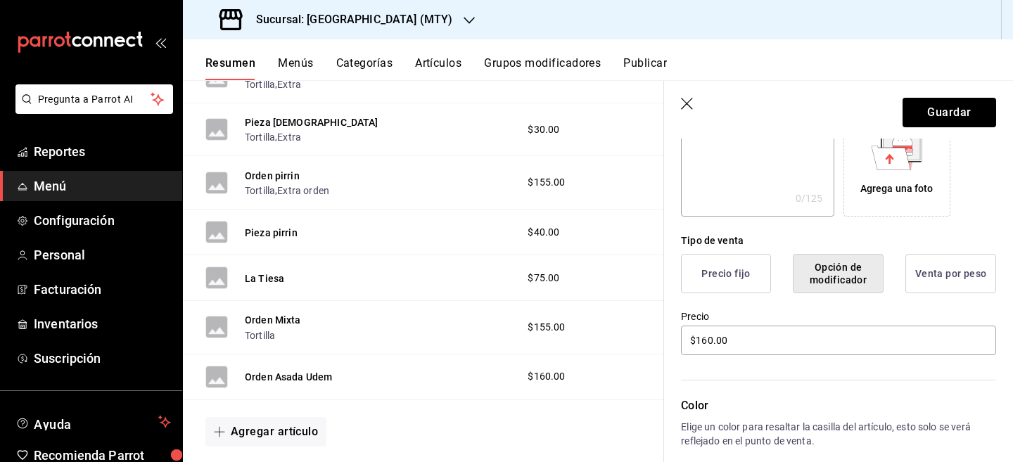
scroll to position [252, 0]
click at [745, 274] on button "Precio fijo" at bounding box center [726, 274] width 90 height 39
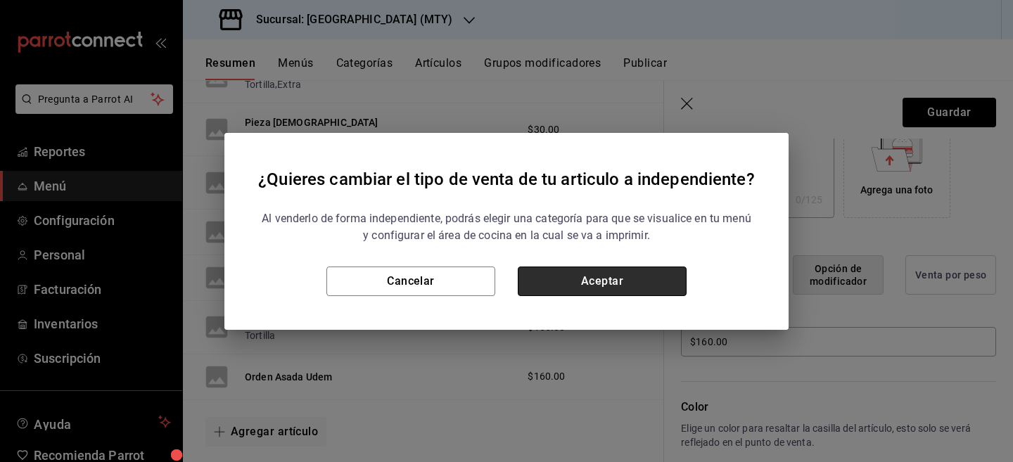
click at [662, 283] on button "Aceptar" at bounding box center [602, 282] width 169 height 30
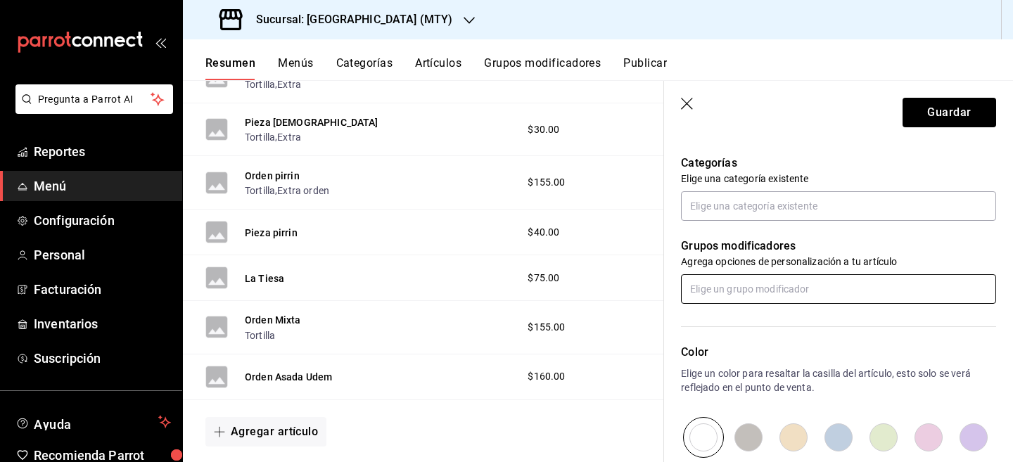
scroll to position [492, 0]
click at [812, 288] on input "text" at bounding box center [838, 287] width 315 height 30
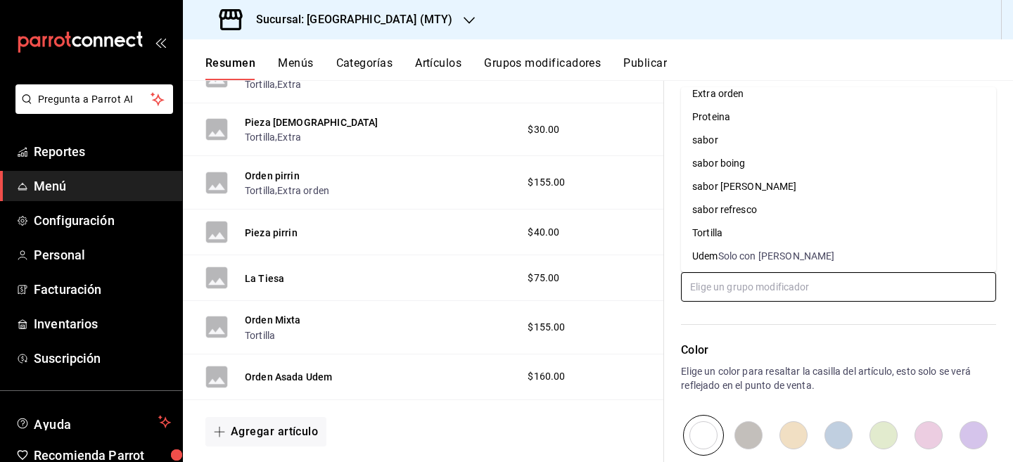
scroll to position [82, 0]
click at [755, 249] on div "Solo con [PERSON_NAME]" at bounding box center [776, 255] width 117 height 15
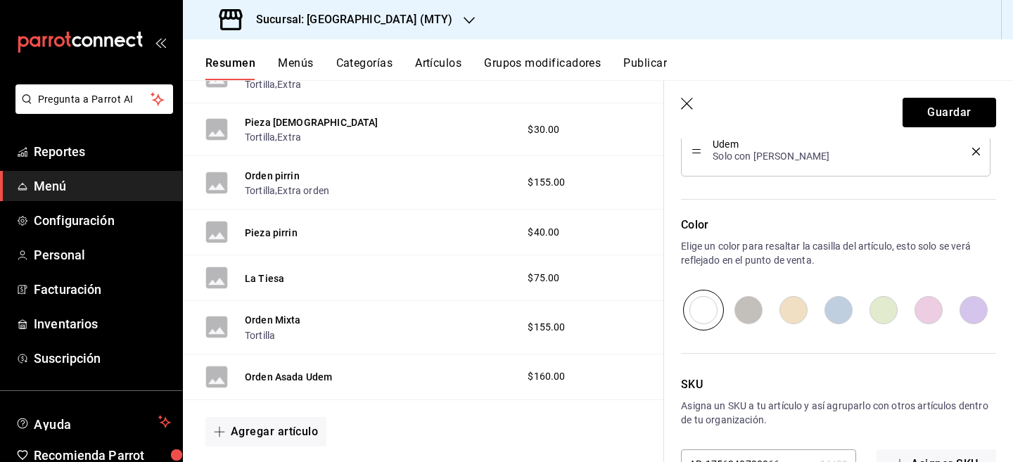
scroll to position [723, 0]
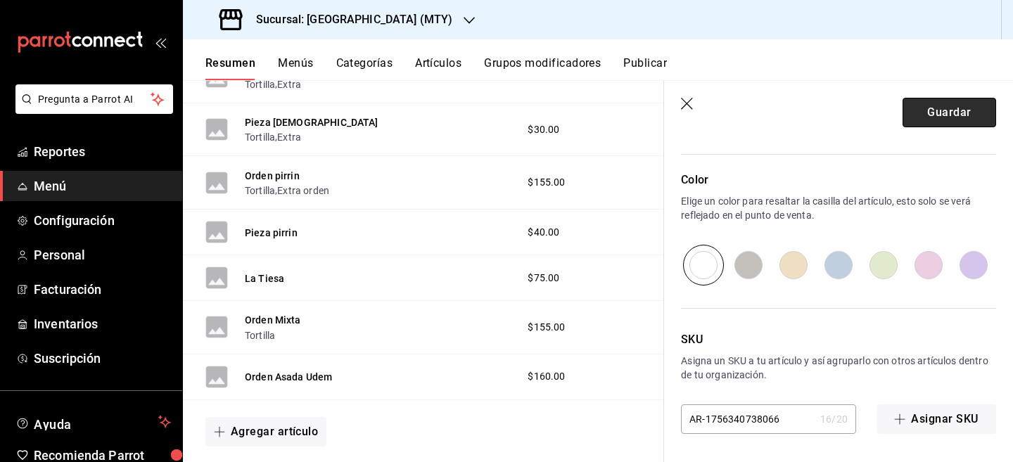
click at [946, 110] on button "Guardar" at bounding box center [949, 113] width 94 height 30
